Goal: Check status: Check status

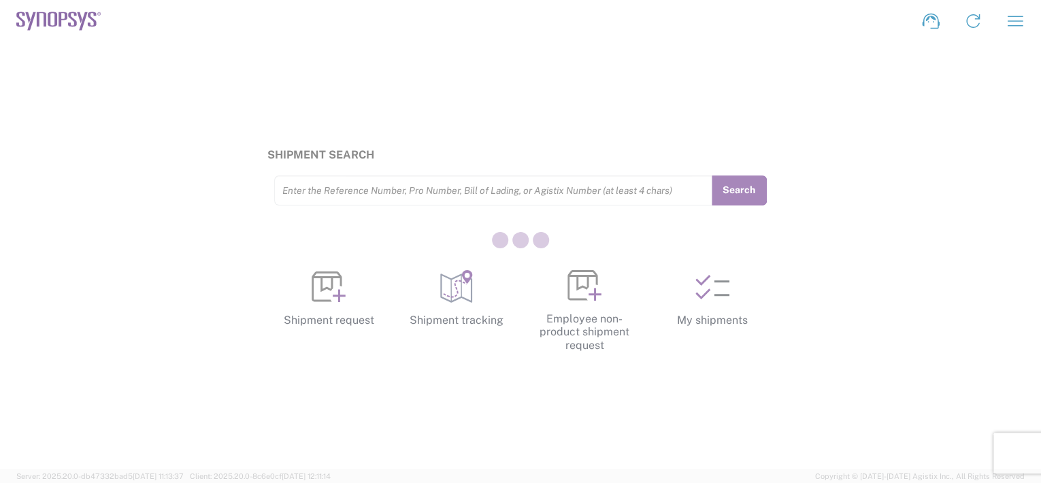
click at [707, 305] on div at bounding box center [520, 241] width 1041 height 483
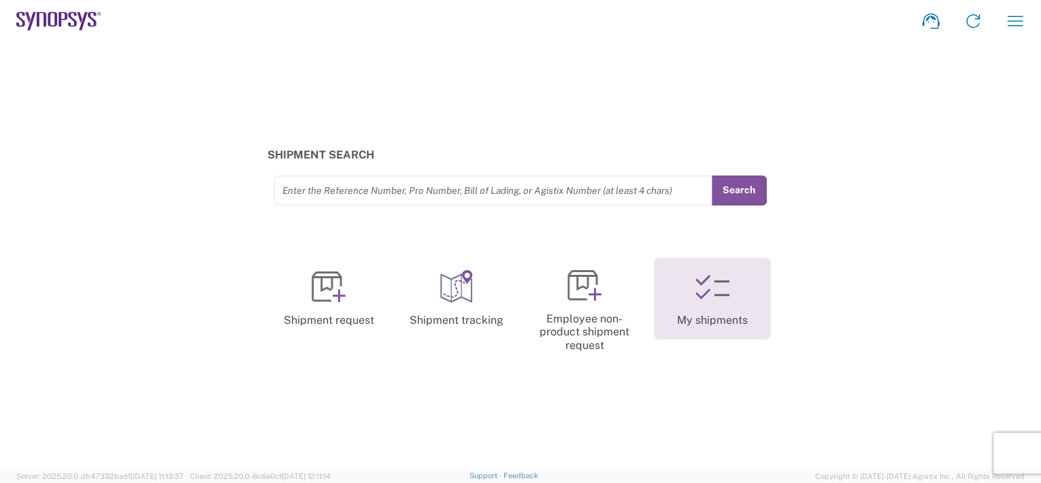
click at [723, 305] on link "My shipments" at bounding box center [712, 299] width 117 height 82
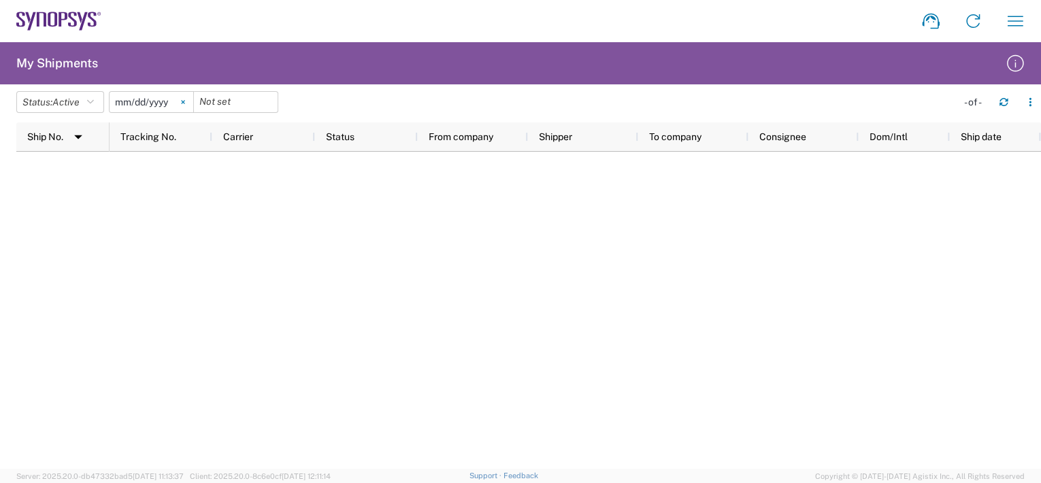
click at [184, 102] on icon at bounding box center [182, 102] width 3 height 3
click at [98, 103] on button "Status: Active" at bounding box center [60, 102] width 88 height 22
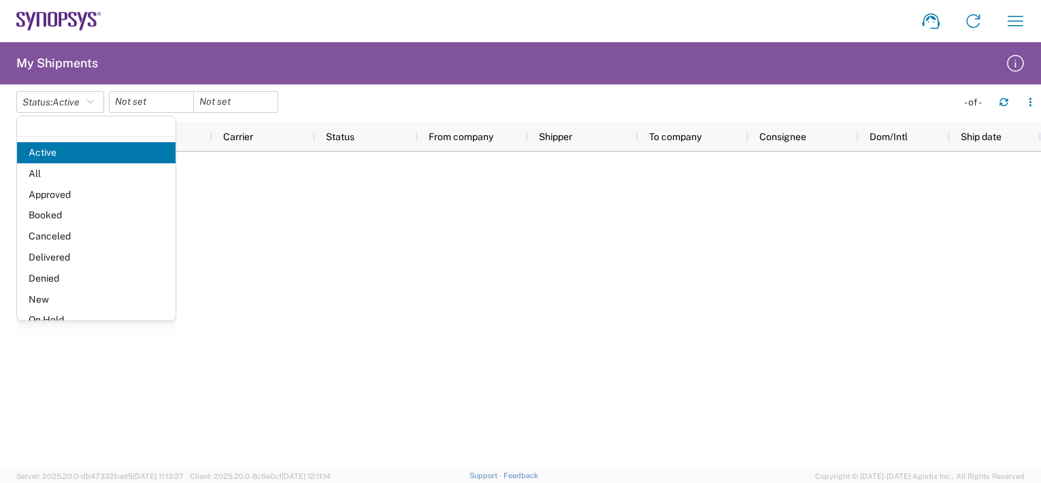
click at [65, 177] on span "All" at bounding box center [96, 173] width 159 height 21
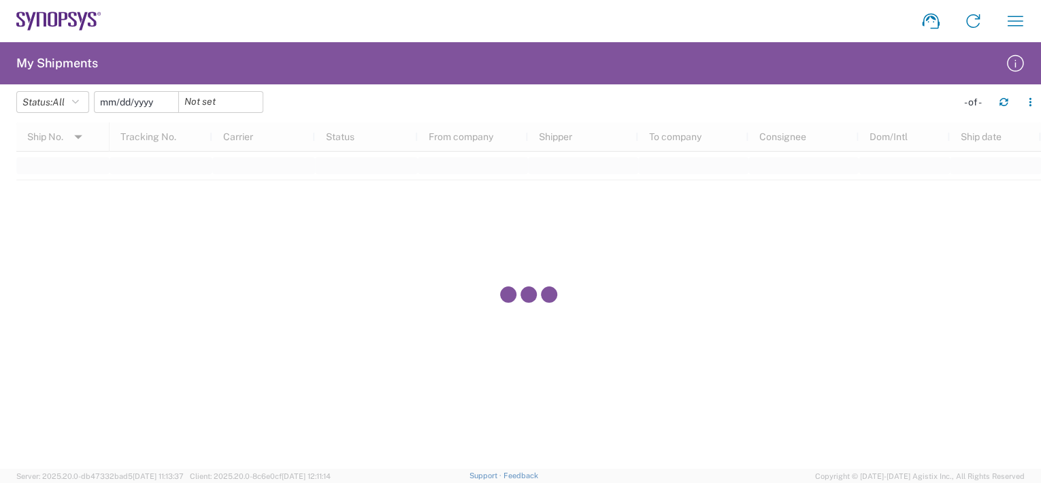
click at [163, 103] on input "date" at bounding box center [137, 102] width 84 height 20
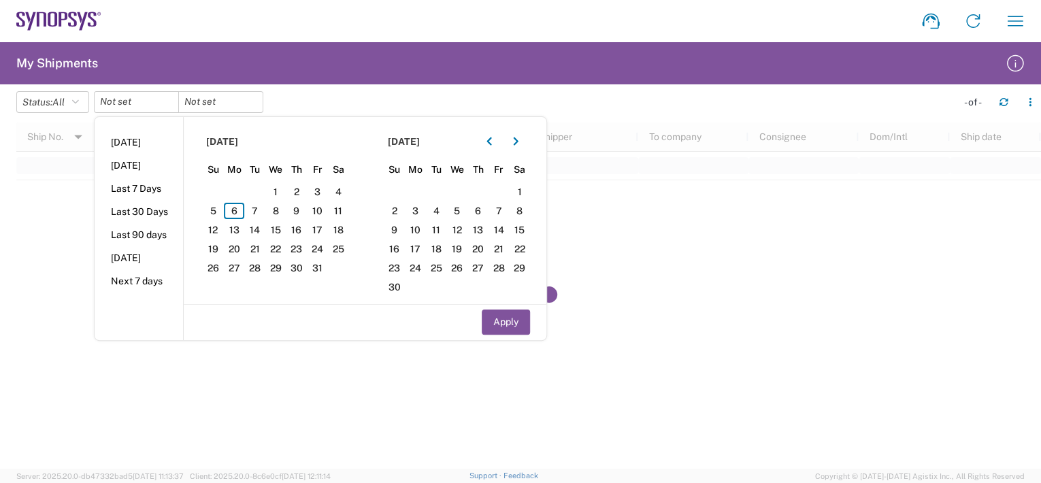
drag, startPoint x: 152, startPoint y: 186, endPoint x: 180, endPoint y: 192, distance: 28.4
click at [153, 187] on li "Last 7 Days" at bounding box center [139, 188] width 88 height 23
type input "[DATE]"
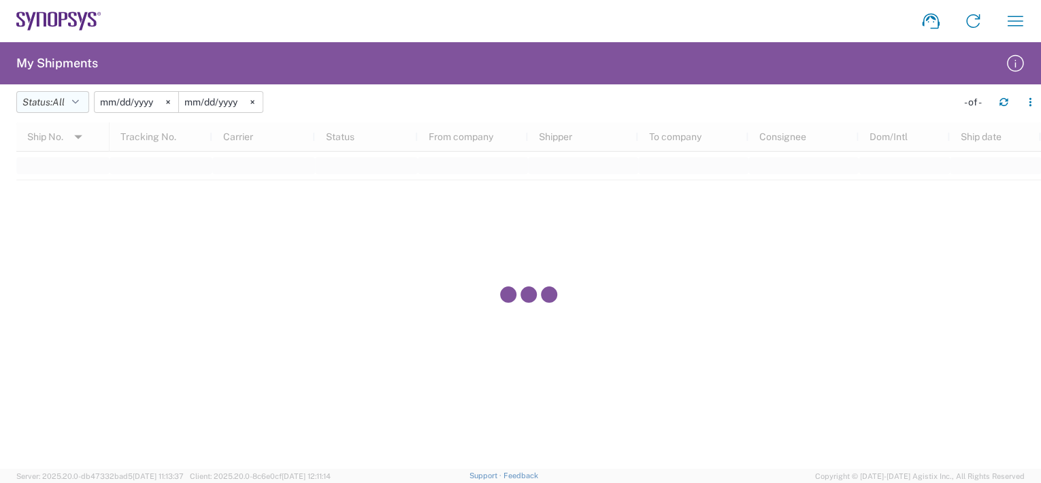
click at [74, 100] on button "Status: All" at bounding box center [52, 102] width 73 height 22
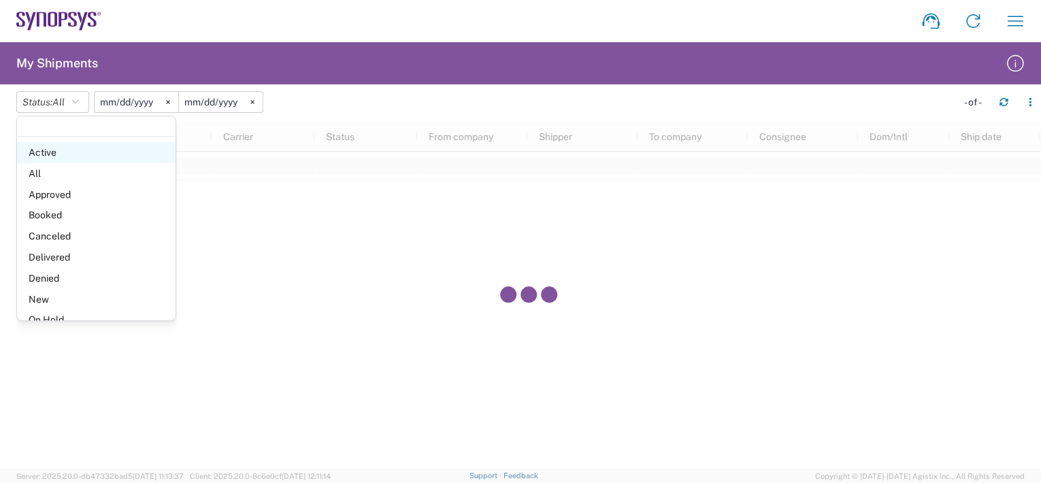
click at [51, 147] on span "Active" at bounding box center [96, 152] width 159 height 21
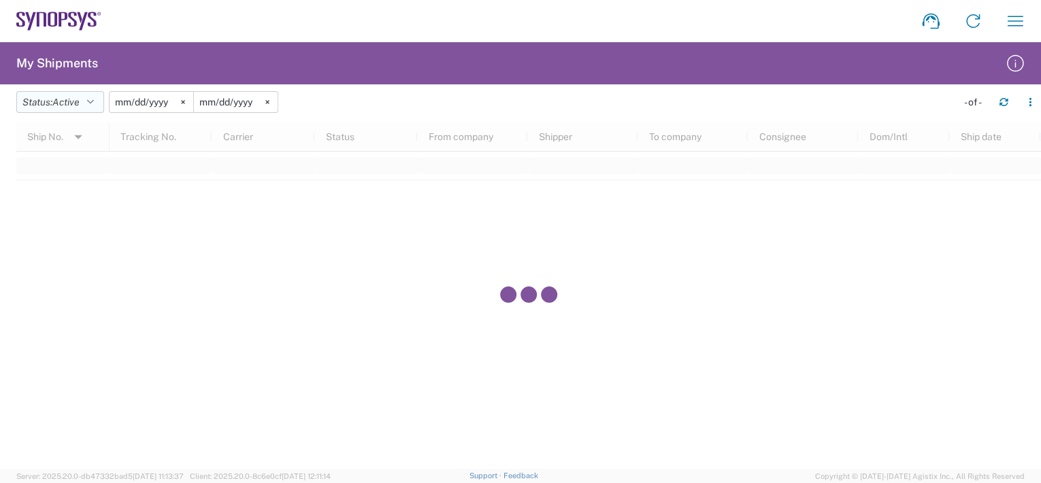
click at [91, 103] on icon "button" at bounding box center [90, 102] width 7 height 10
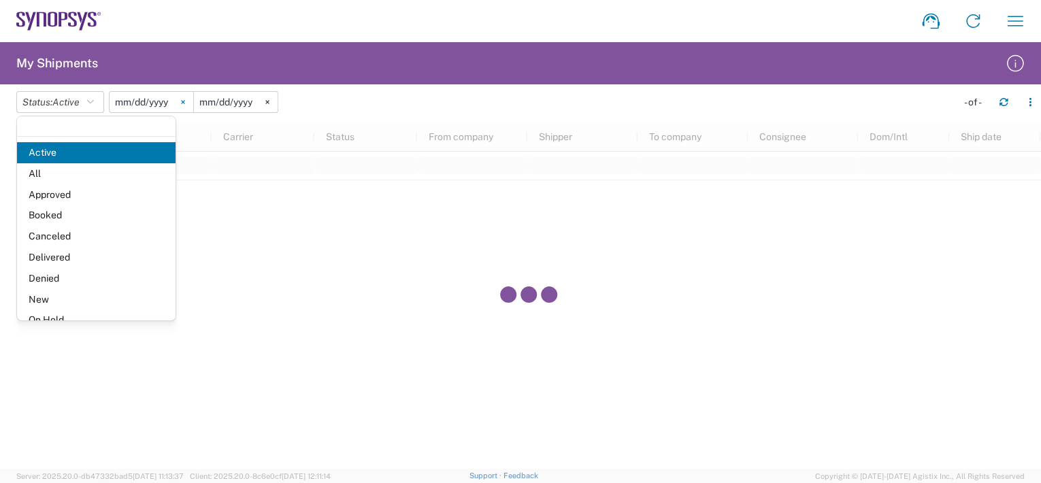
click at [185, 103] on icon at bounding box center [183, 102] width 4 height 4
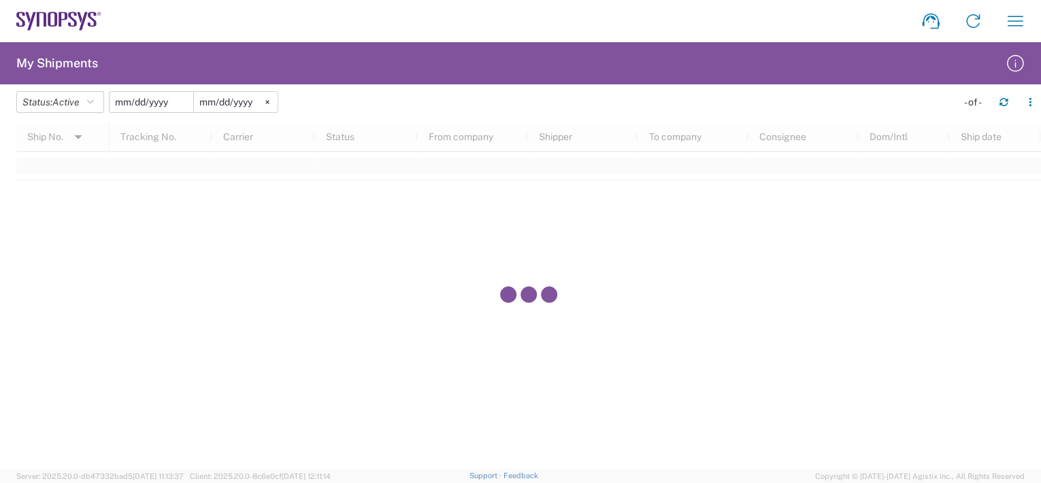
click at [156, 99] on input "date" at bounding box center [152, 102] width 84 height 20
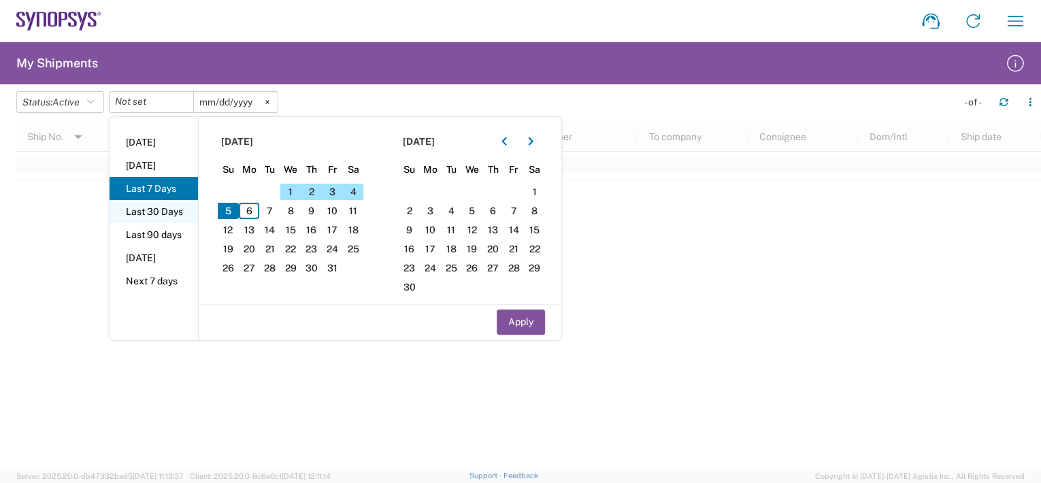
click at [165, 208] on li "Last 30 Days" at bounding box center [154, 211] width 88 height 23
type input "[DATE]"
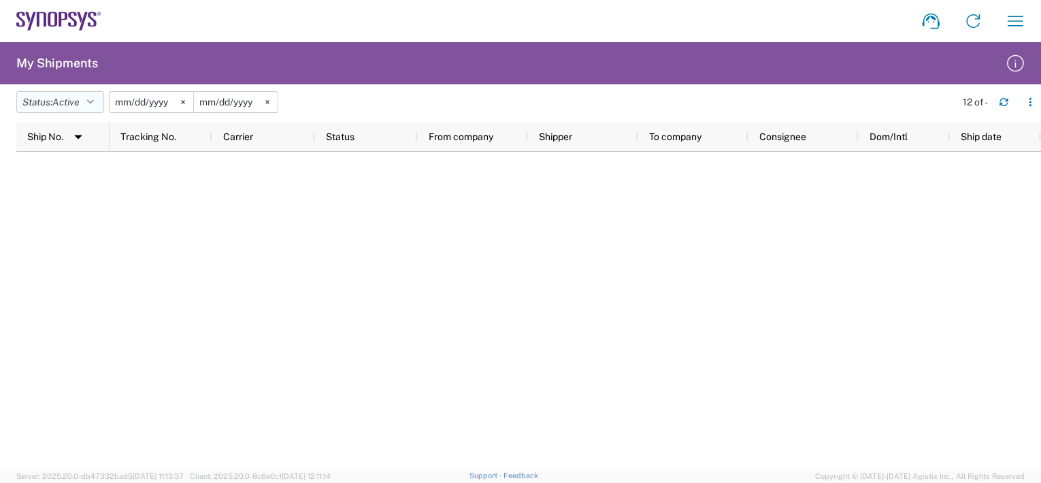
click at [90, 99] on button "Status: Active" at bounding box center [60, 102] width 88 height 22
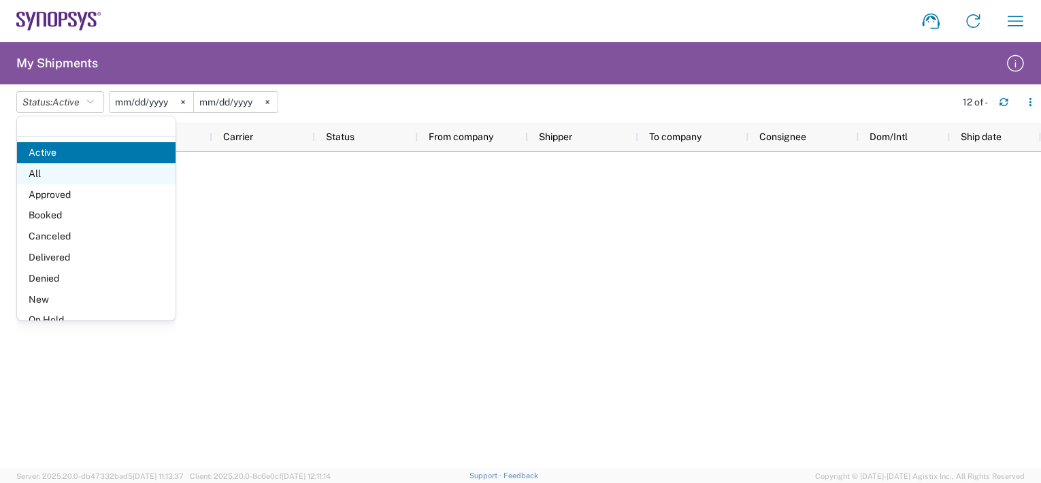
click at [62, 168] on span "All" at bounding box center [96, 173] width 159 height 21
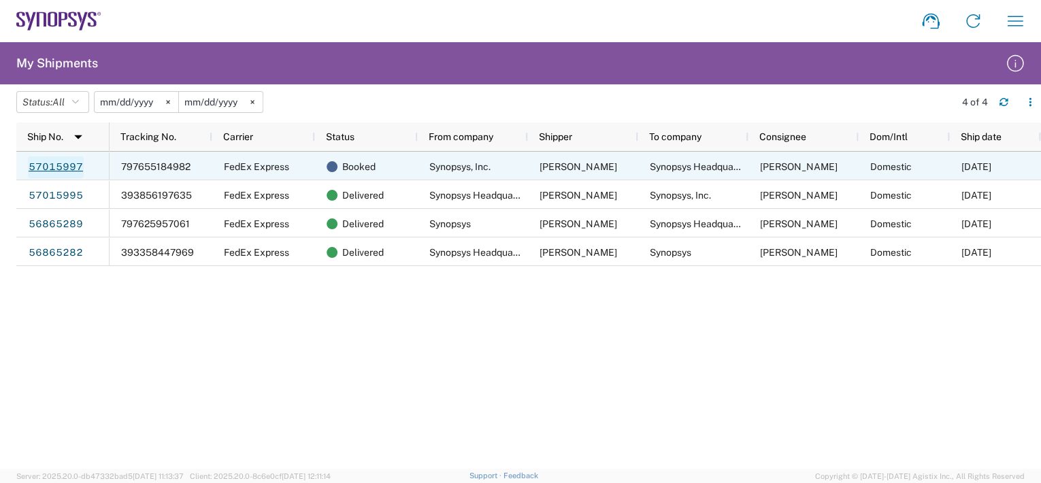
click at [60, 164] on link "57015997" at bounding box center [56, 167] width 56 height 22
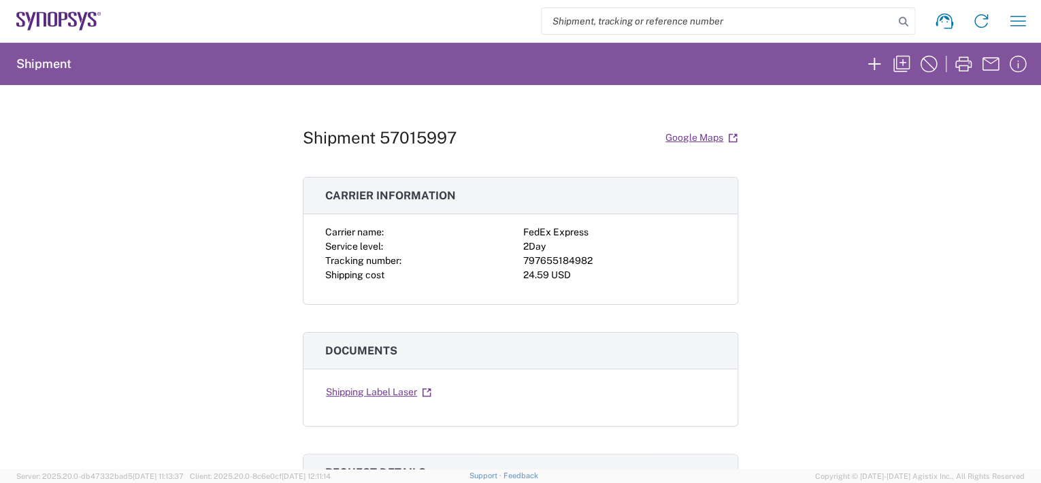
click at [570, 261] on div "797655184982" at bounding box center [619, 261] width 193 height 14
copy div "797655184982"
